Goal: Task Accomplishment & Management: Use online tool/utility

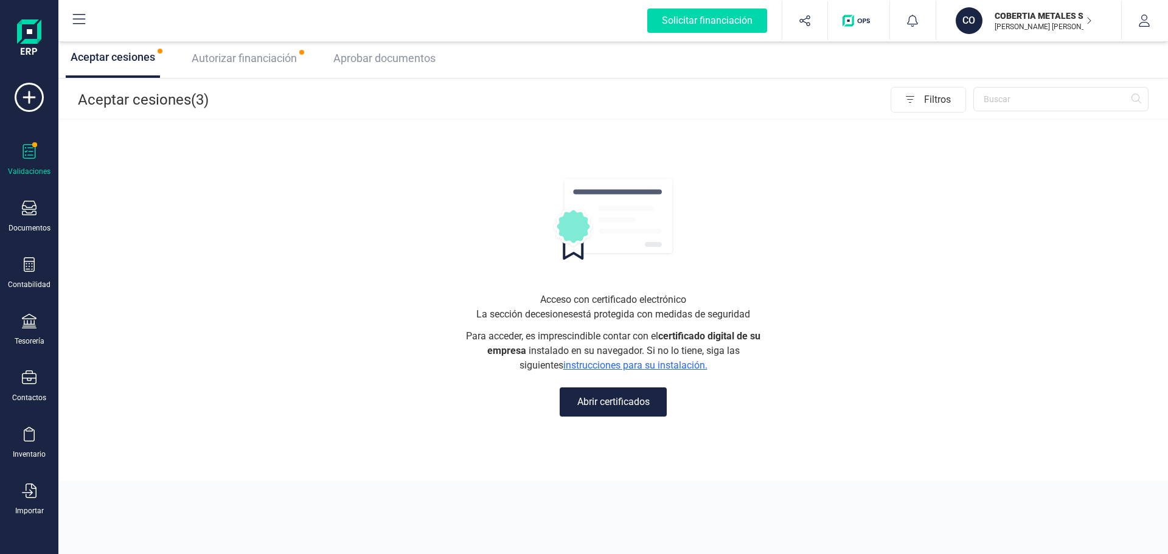
click at [258, 68] on div "Autorizar financiación" at bounding box center [244, 58] width 115 height 39
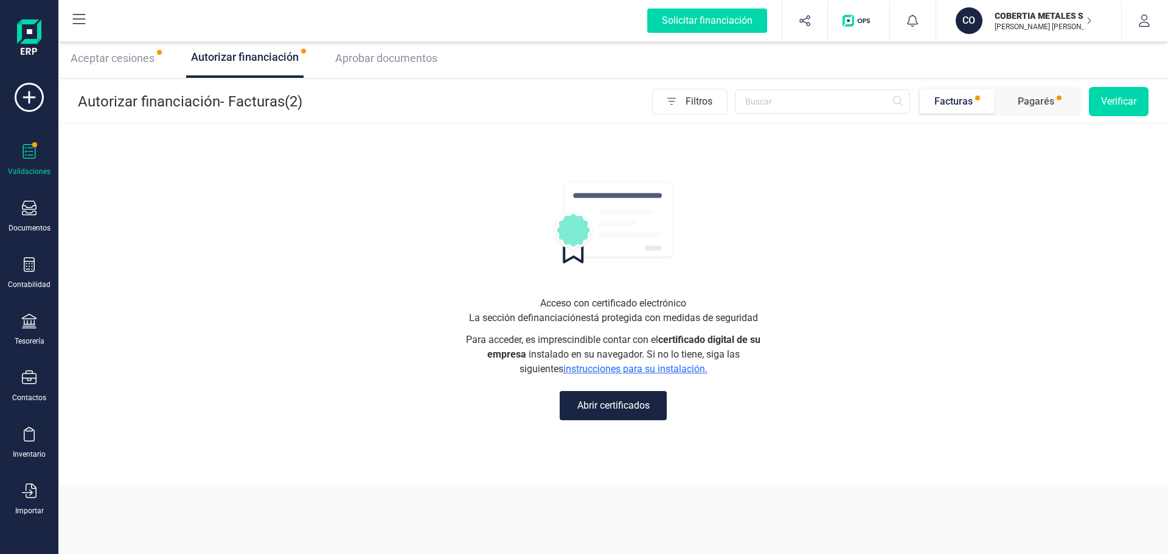
click at [612, 403] on button "Abrir certificados" at bounding box center [613, 405] width 107 height 29
click at [646, 371] on link "instrucciones para su instalación." at bounding box center [635, 369] width 144 height 12
click at [114, 57] on span "Aceptar cesiones" at bounding box center [113, 58] width 84 height 13
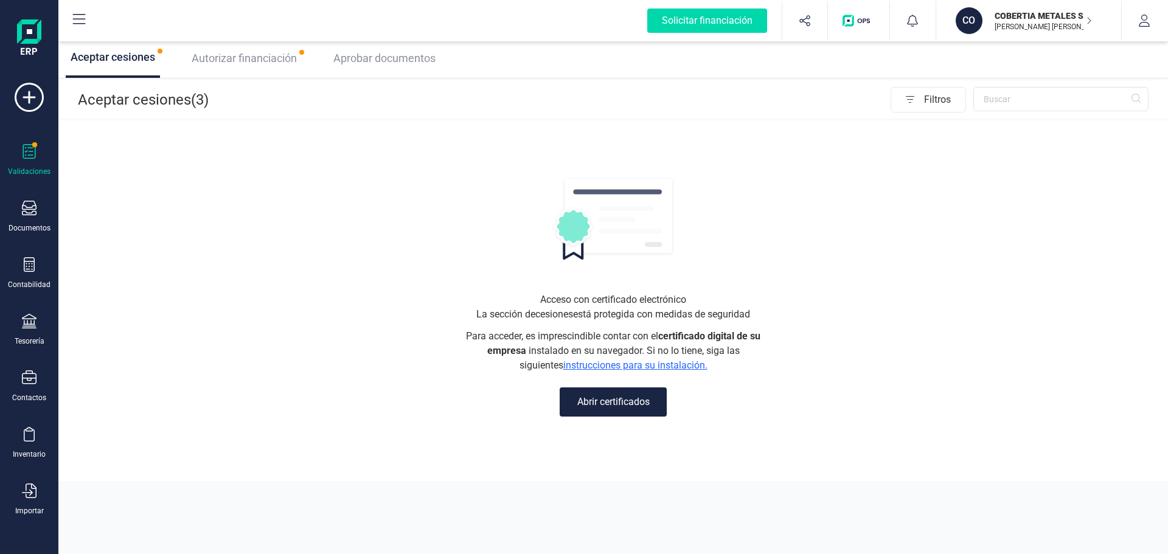
click at [611, 411] on button "Abrir certificados" at bounding box center [613, 401] width 107 height 29
click at [611, 400] on button "Abrir certificados" at bounding box center [613, 401] width 107 height 29
